Goal: Find specific page/section: Find specific page/section

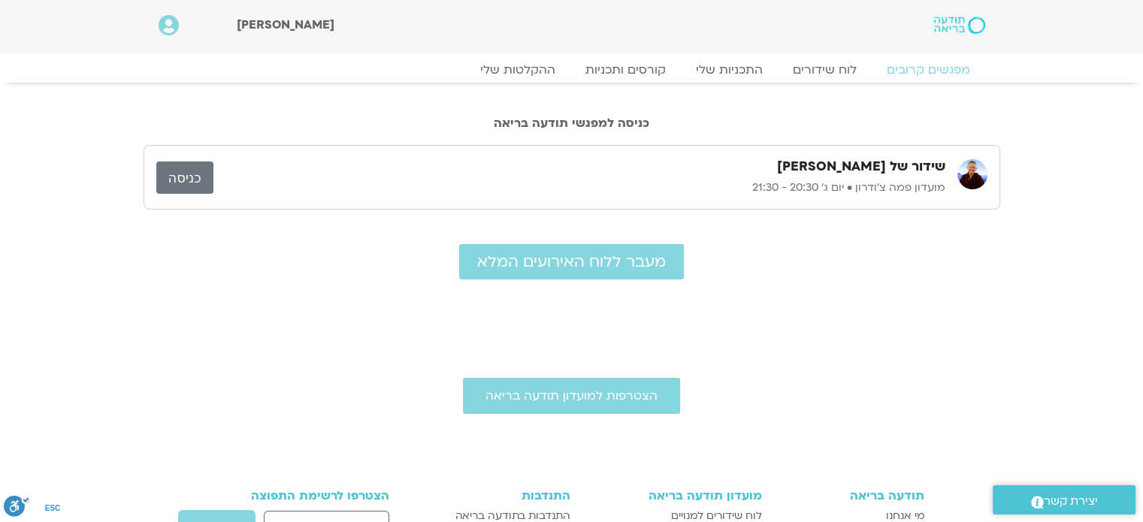
click at [192, 180] on link "כניסה" at bounding box center [184, 178] width 57 height 32
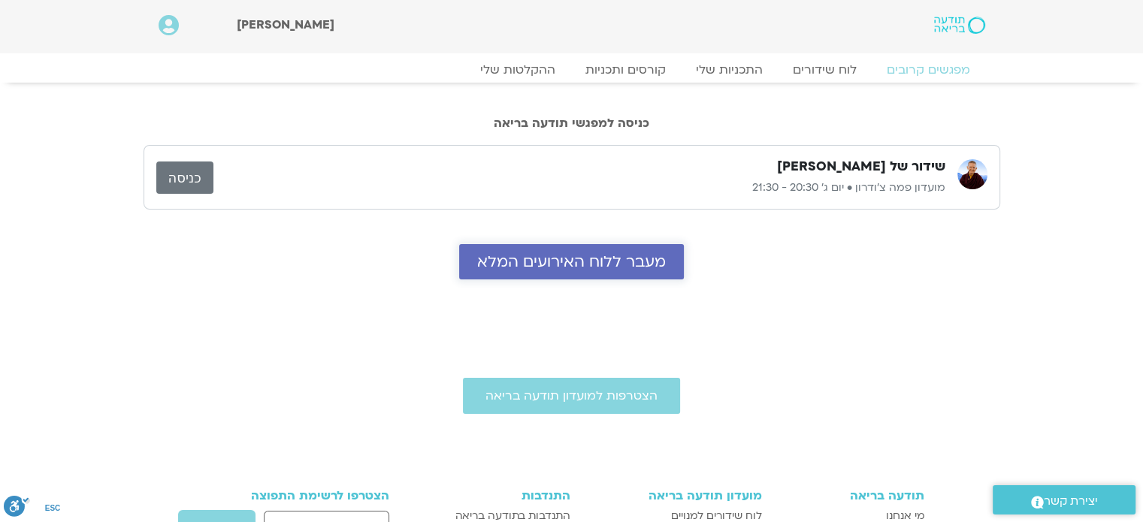
click at [584, 269] on span "מעבר ללוח האירועים המלא" at bounding box center [571, 261] width 189 height 17
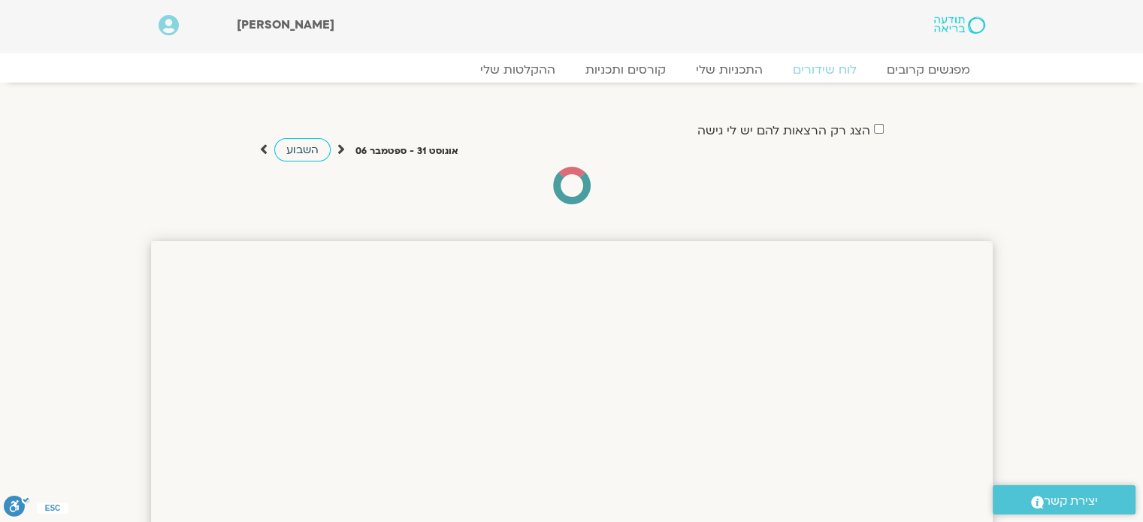
click at [306, 150] on span "השבוע" at bounding box center [302, 150] width 32 height 14
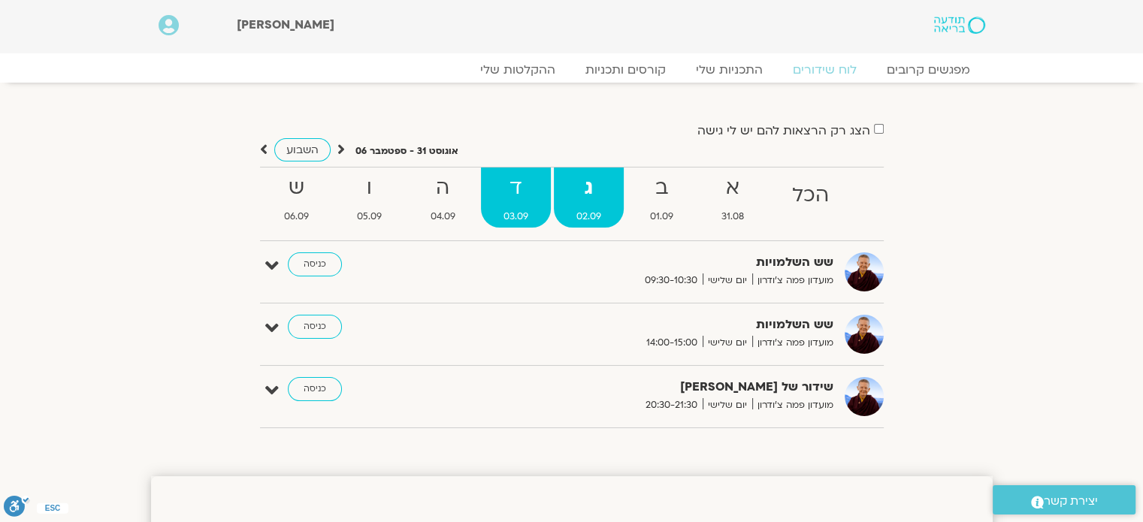
click at [526, 185] on strong "ד" at bounding box center [516, 188] width 70 height 34
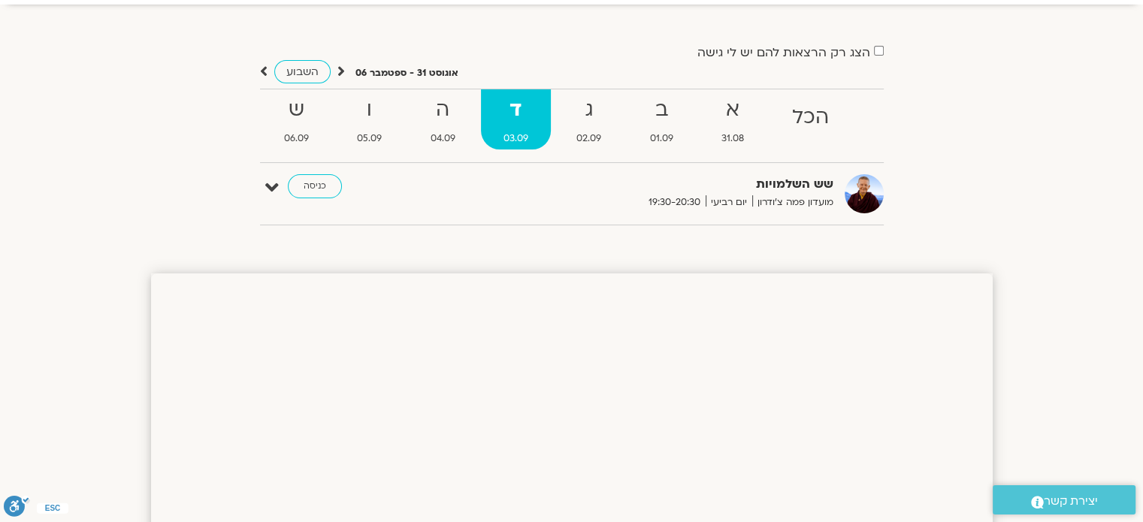
scroll to position [75, 0]
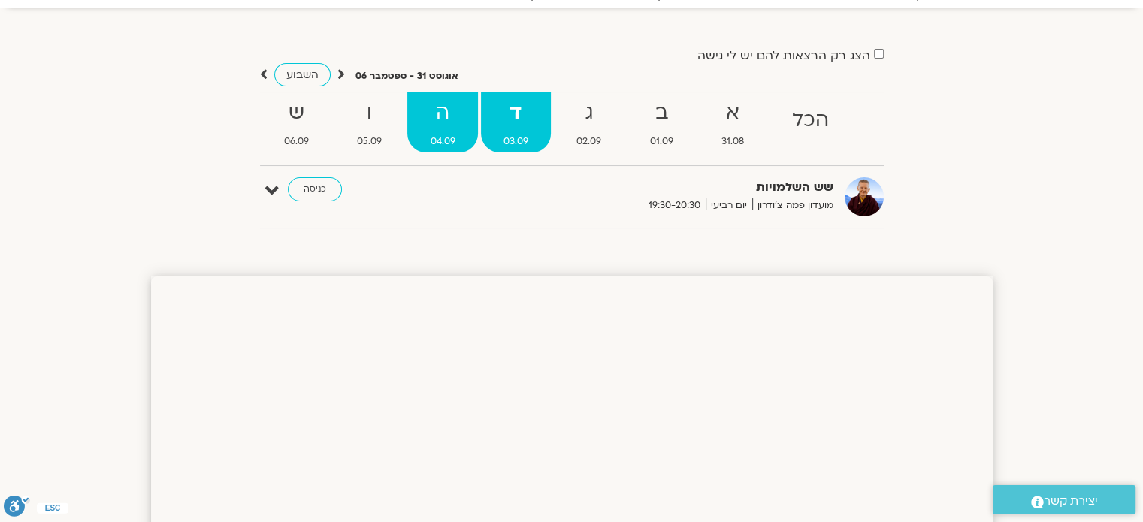
click at [440, 115] on strong "ה" at bounding box center [442, 113] width 70 height 34
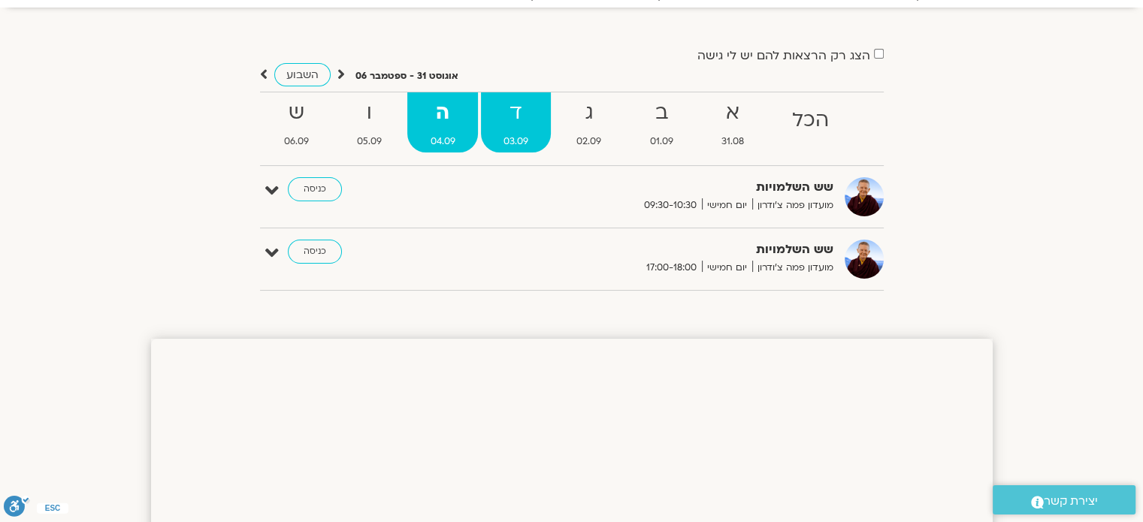
click at [518, 125] on strong "ד" at bounding box center [516, 113] width 70 height 34
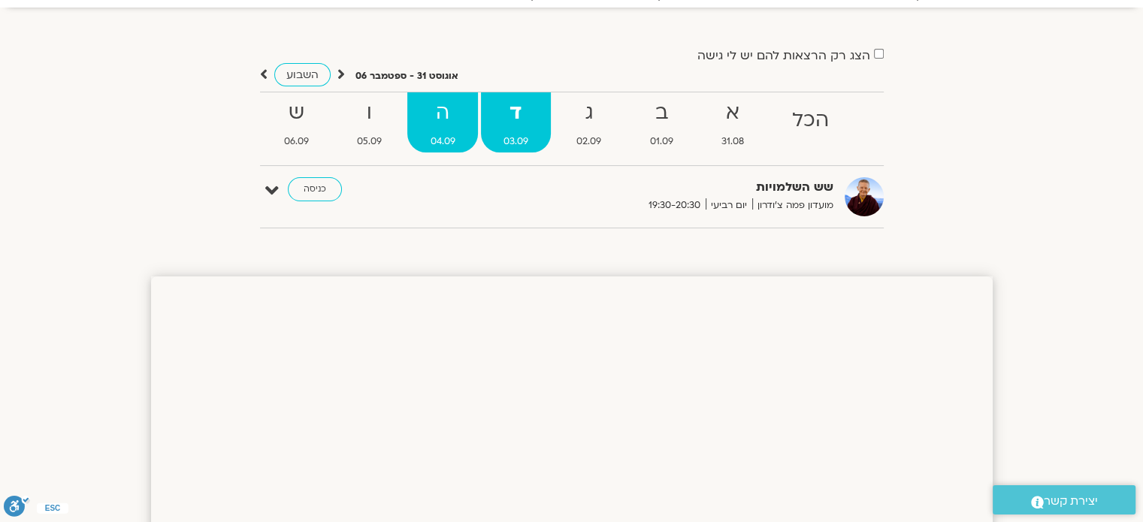
click at [433, 120] on strong "ה" at bounding box center [442, 113] width 70 height 34
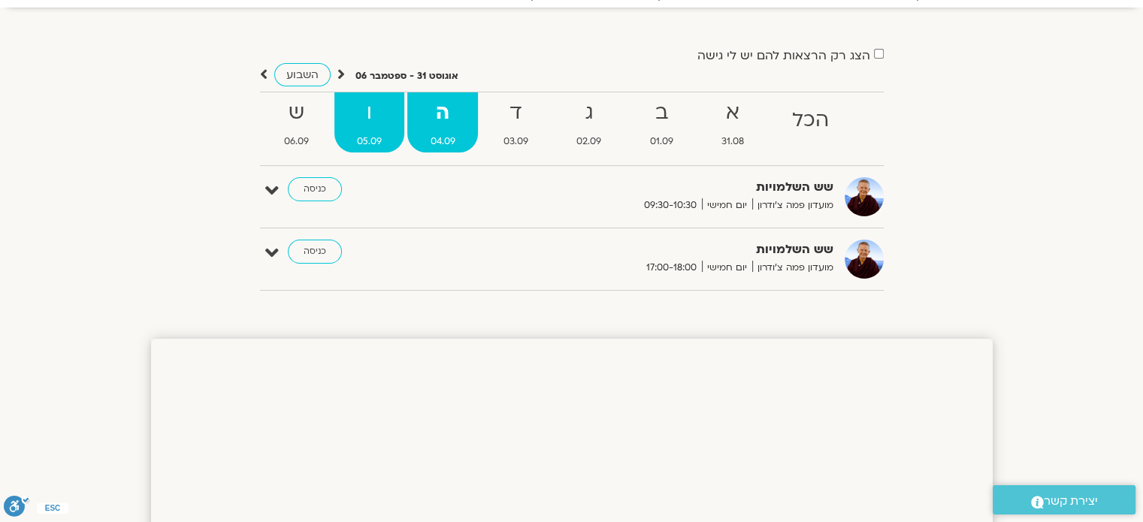
click at [370, 117] on strong "ו" at bounding box center [370, 113] width 70 height 34
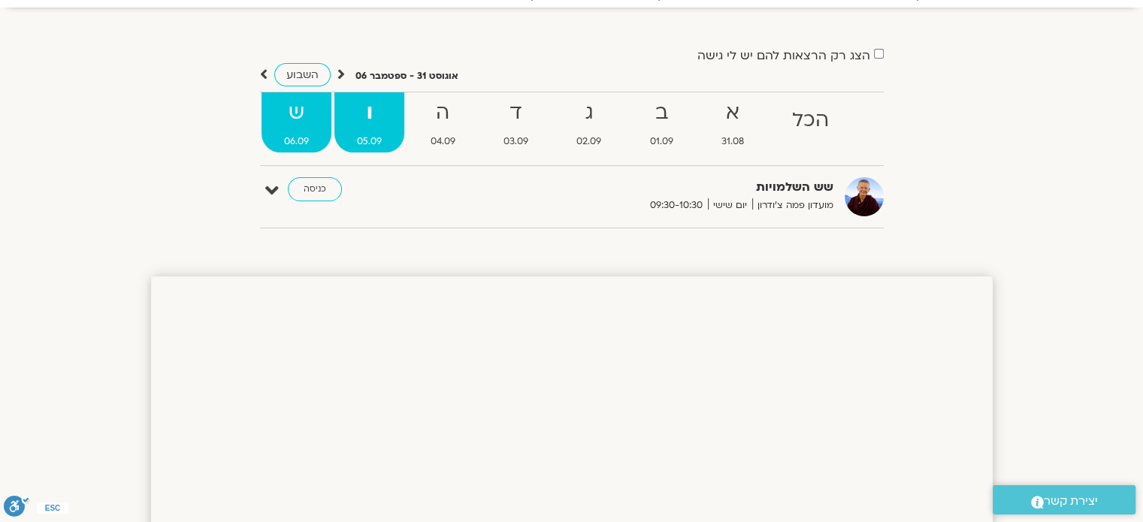
click at [307, 120] on strong "ש" at bounding box center [297, 113] width 70 height 34
